Goal: Navigation & Orientation: Find specific page/section

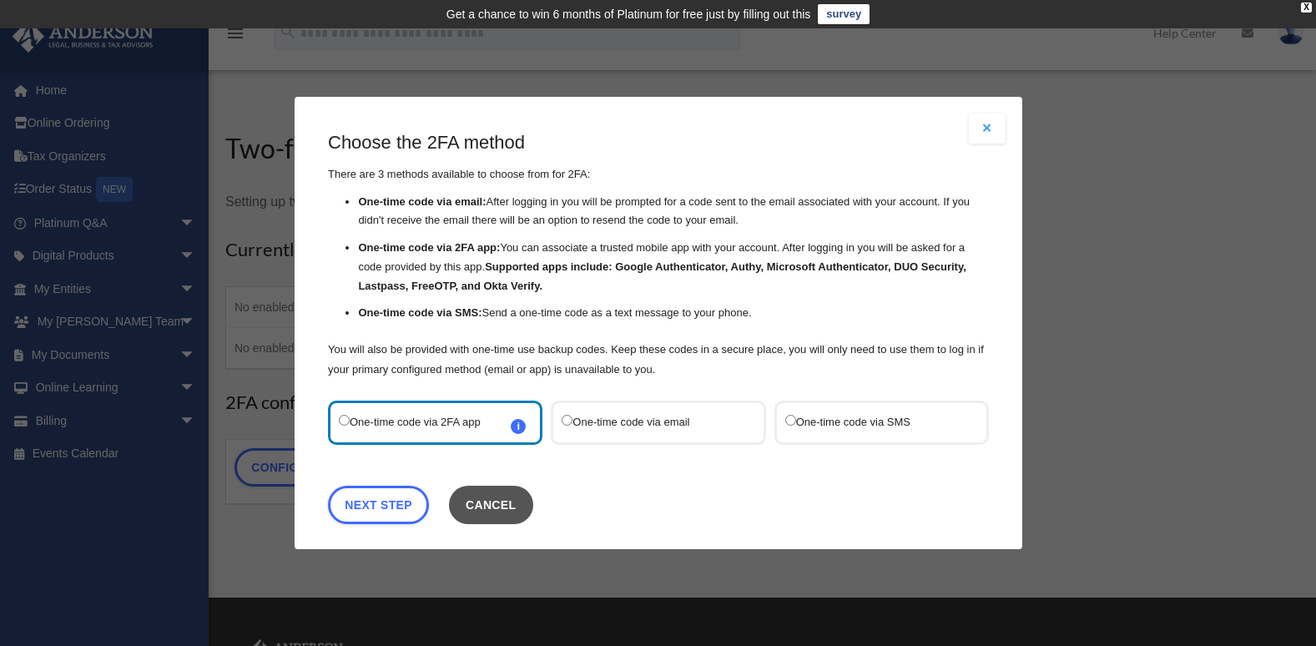
drag, startPoint x: 527, startPoint y: 504, endPoint x: 531, endPoint y: 514, distance: 10.8
click at [531, 514] on button "Cancel" at bounding box center [490, 505] width 84 height 38
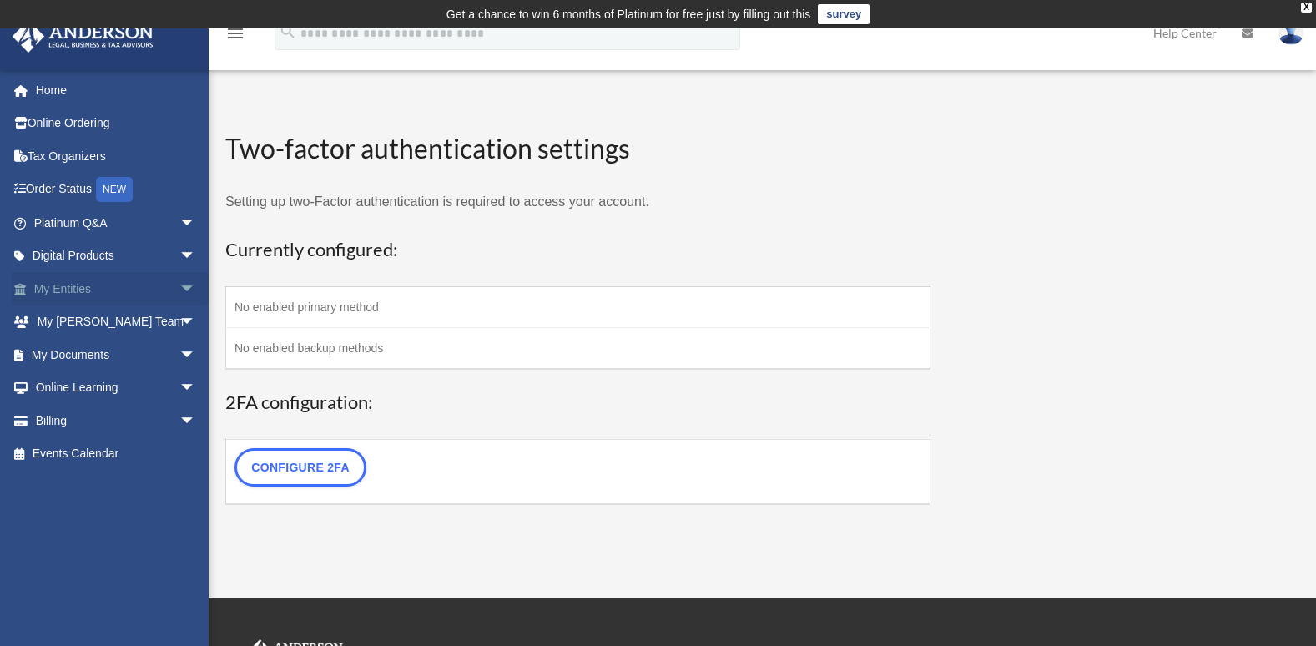
click at [66, 289] on link "My Entities arrow_drop_down" at bounding box center [116, 288] width 209 height 33
click at [179, 292] on span "arrow_drop_down" at bounding box center [195, 289] width 33 height 34
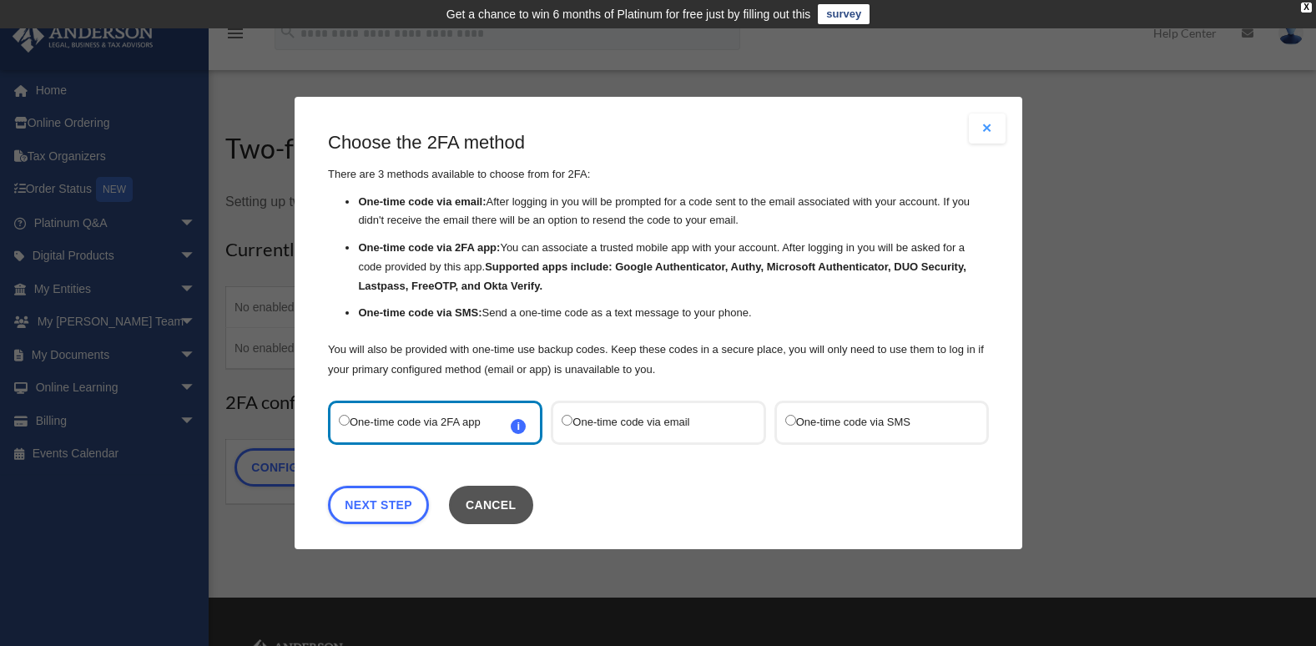
click at [523, 512] on button "Cancel" at bounding box center [490, 505] width 84 height 38
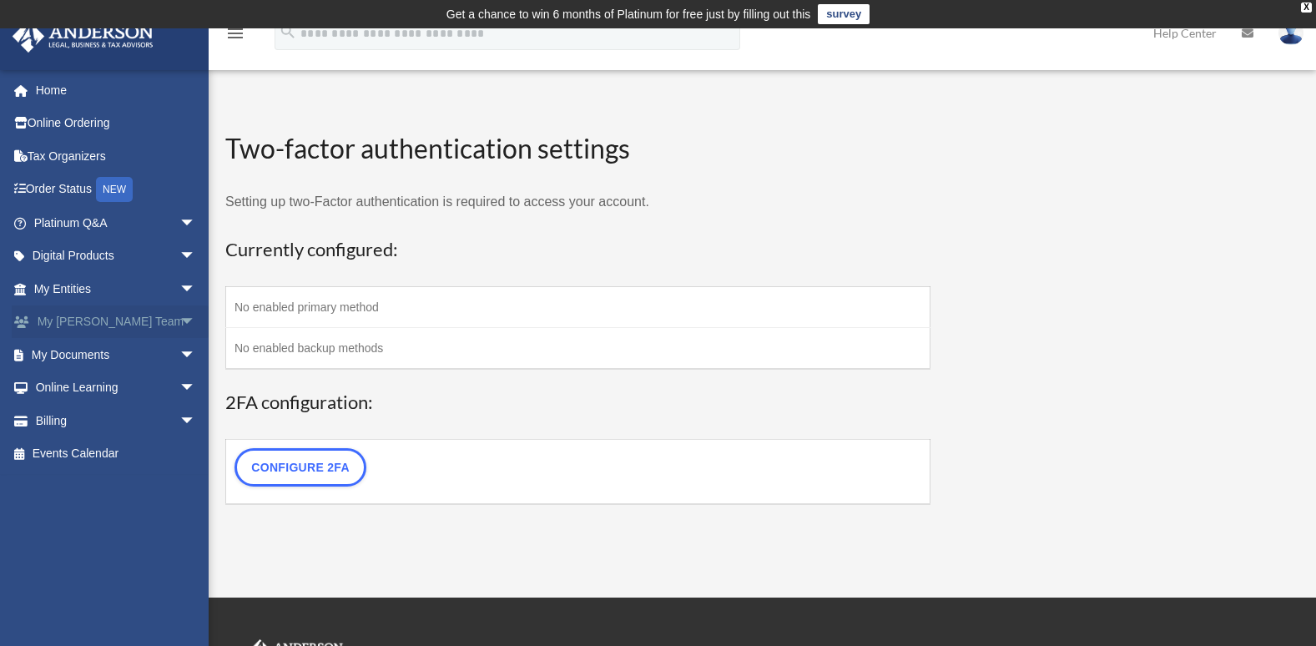
click at [114, 321] on link "My Anderson Team arrow_drop_down" at bounding box center [116, 321] width 209 height 33
click at [76, 355] on link "My Documents arrow_drop_down" at bounding box center [116, 354] width 209 height 33
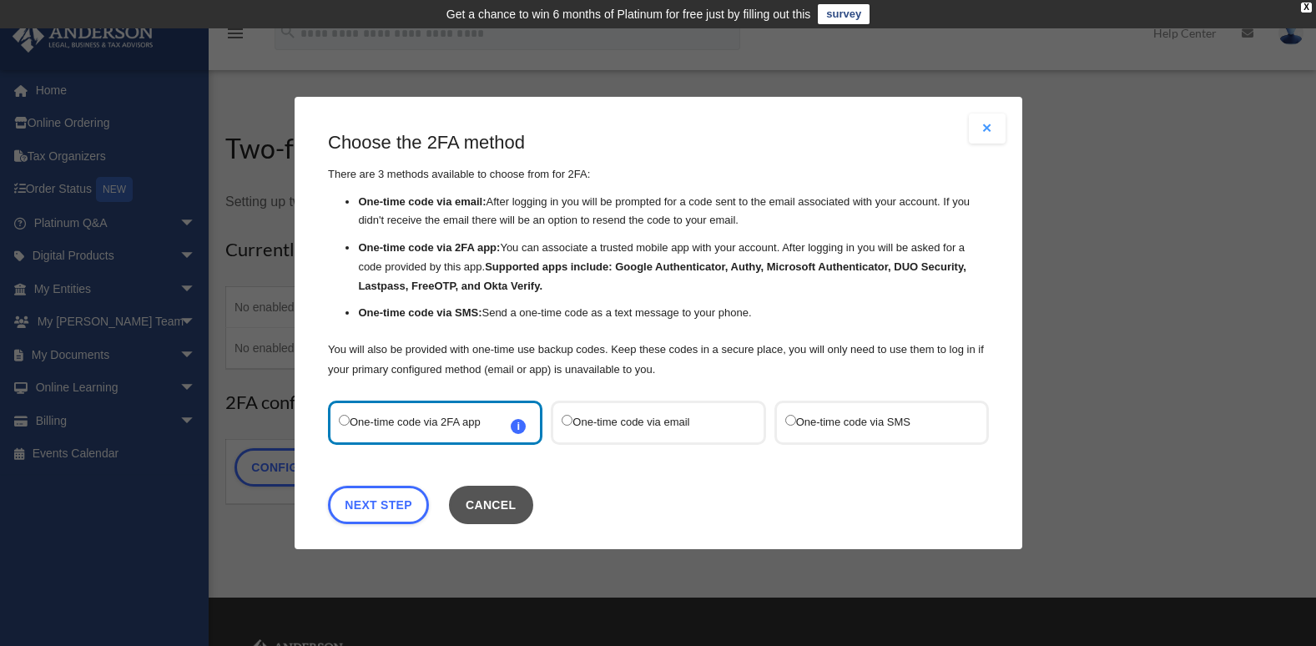
click at [489, 509] on button "Cancel" at bounding box center [490, 505] width 84 height 38
